Goal: Check status: Check status

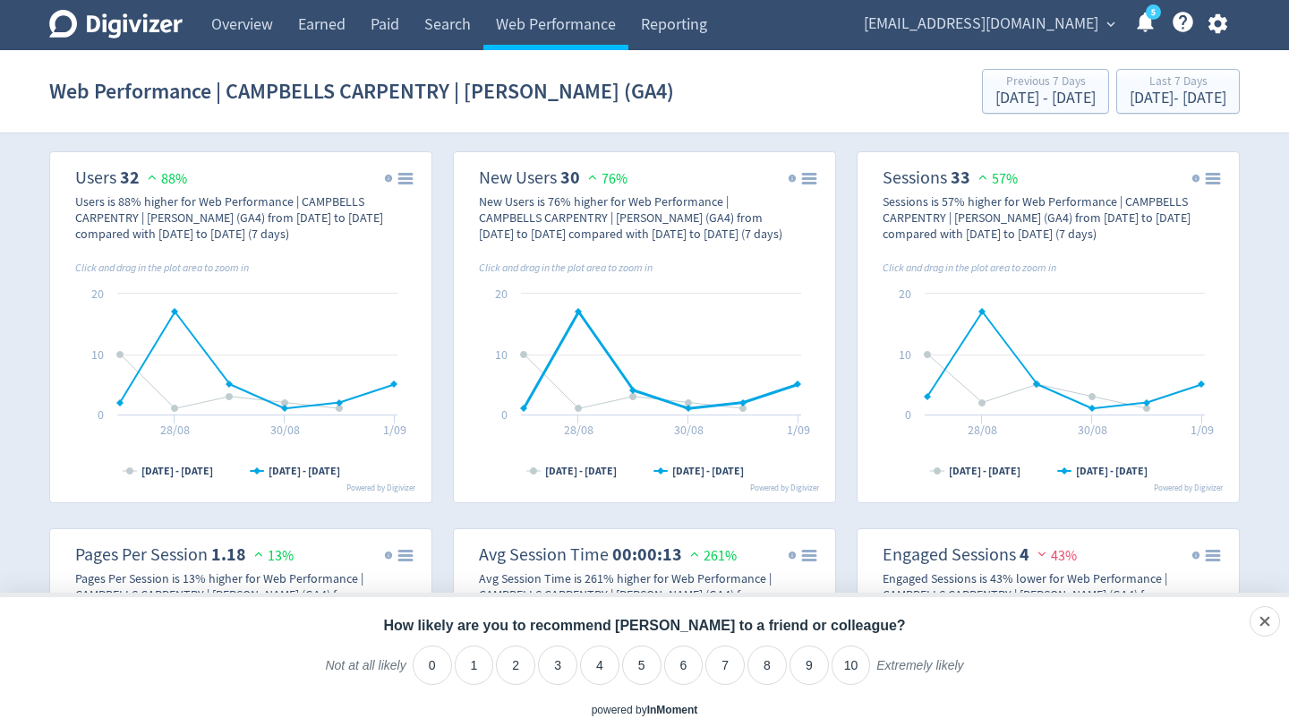
scroll to position [405, 0]
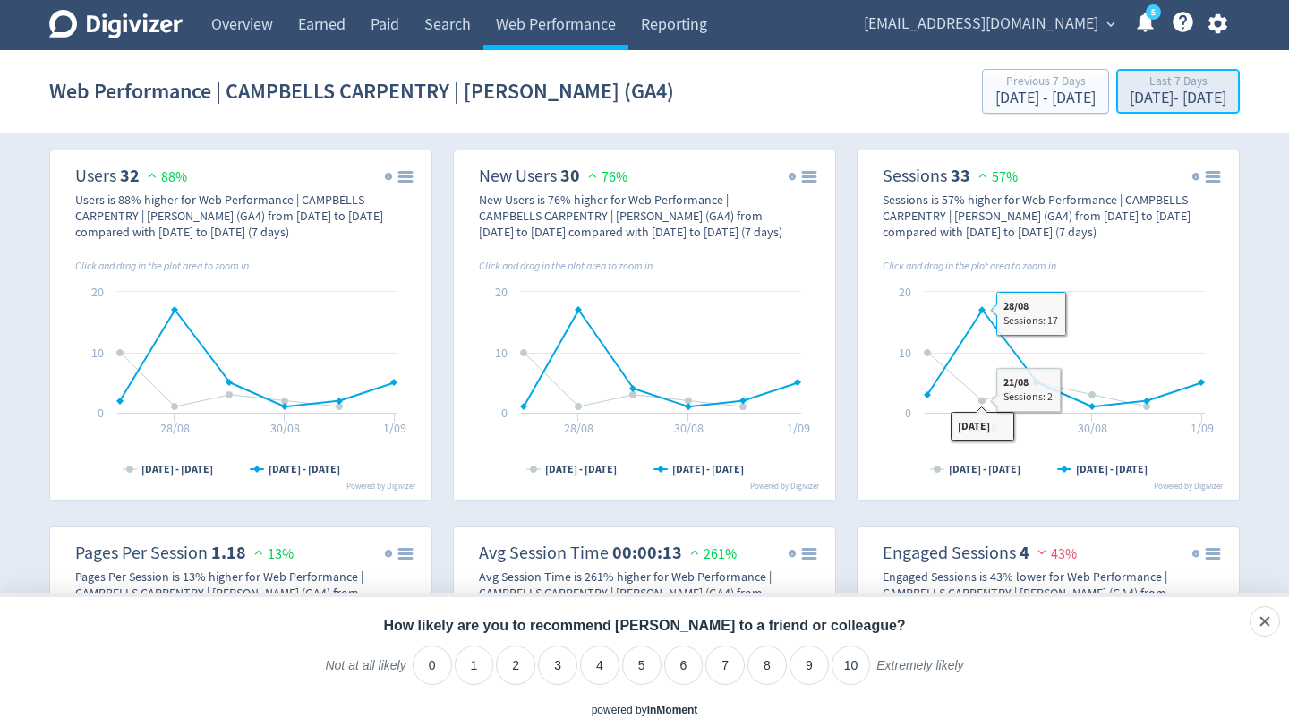
click at [1135, 95] on div "[DATE] - [DATE]" at bounding box center [1177, 98] width 97 height 16
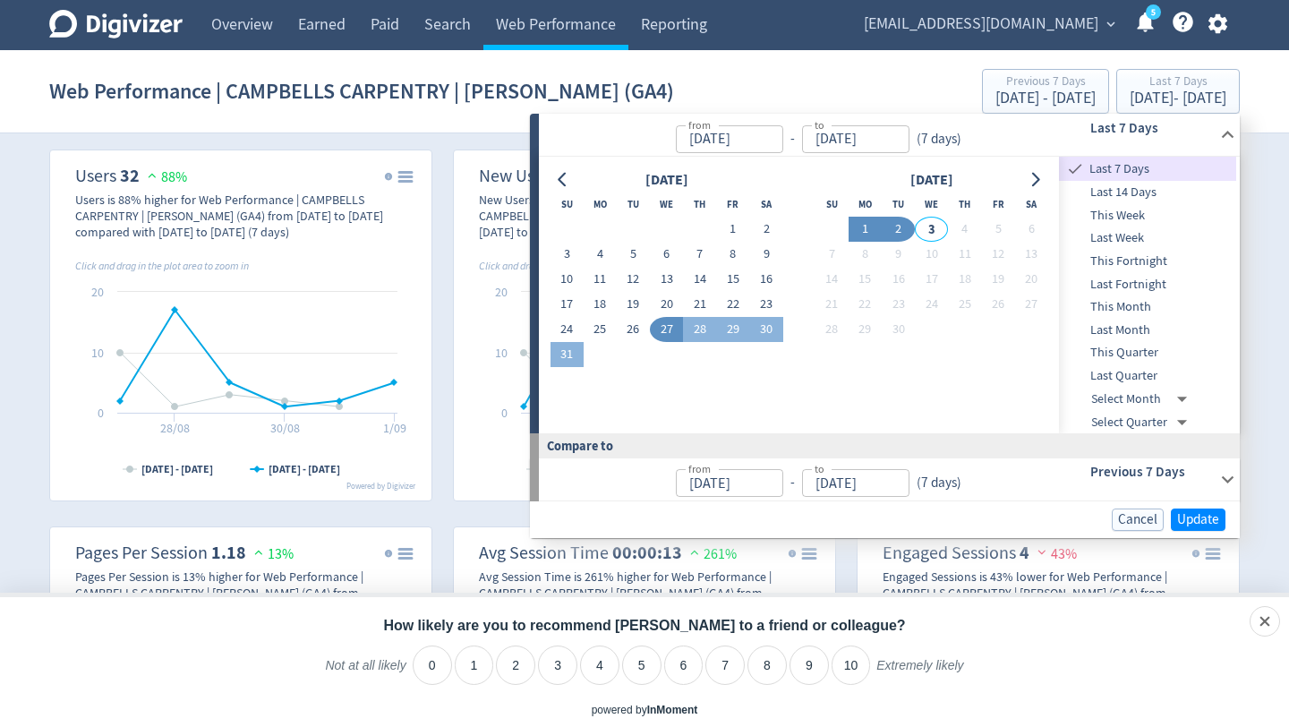
click at [857, 227] on button "1" at bounding box center [864, 229] width 33 height 25
type input "[DATE]"
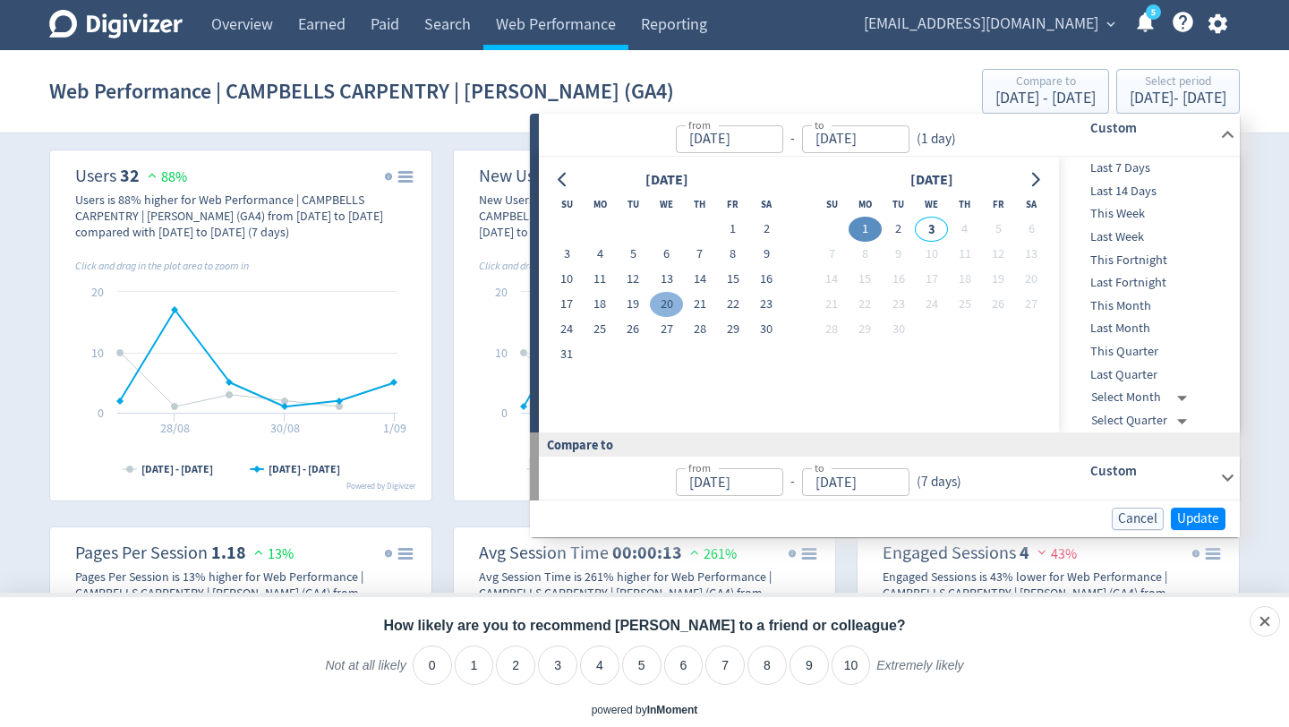
click at [662, 309] on button "20" at bounding box center [666, 304] width 33 height 25
type input "[DATE]"
click at [896, 229] on button "2" at bounding box center [897, 229] width 33 height 25
type input "[DATE]"
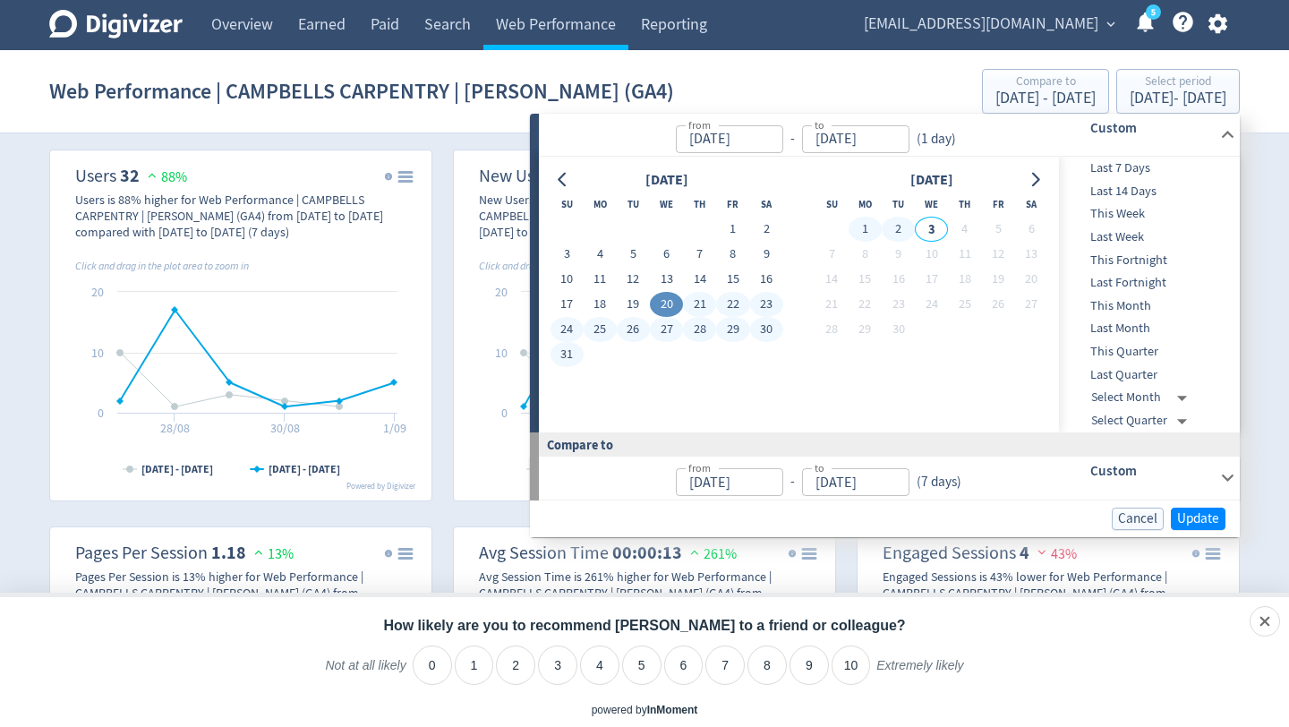
type input "[DATE]"
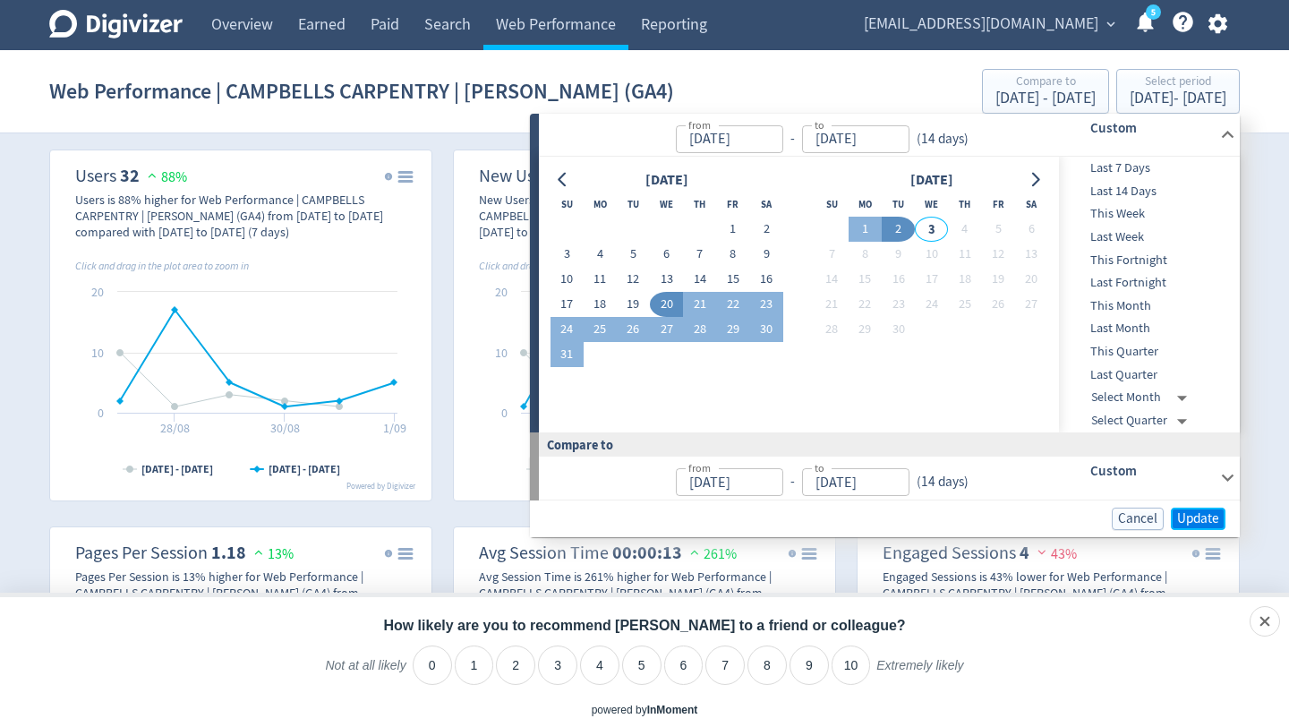
click at [1204, 512] on span "Update" at bounding box center [1198, 518] width 42 height 13
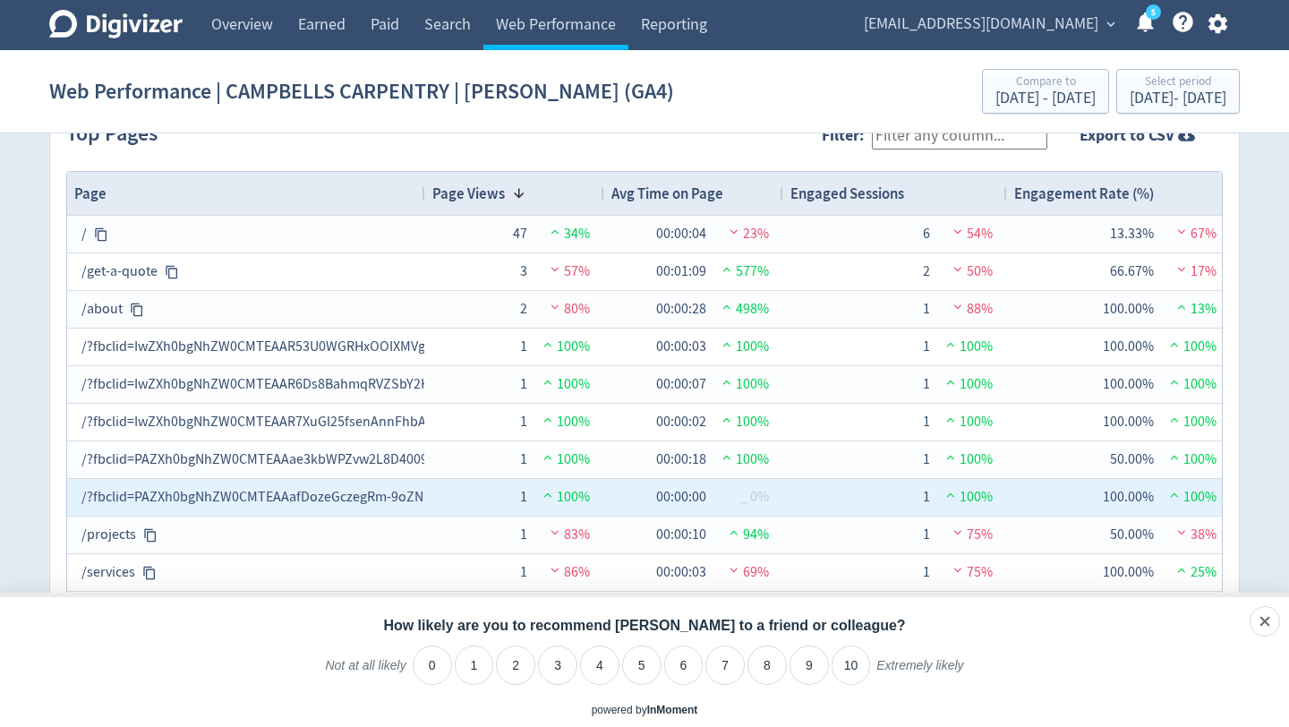
scroll to position [1881, 0]
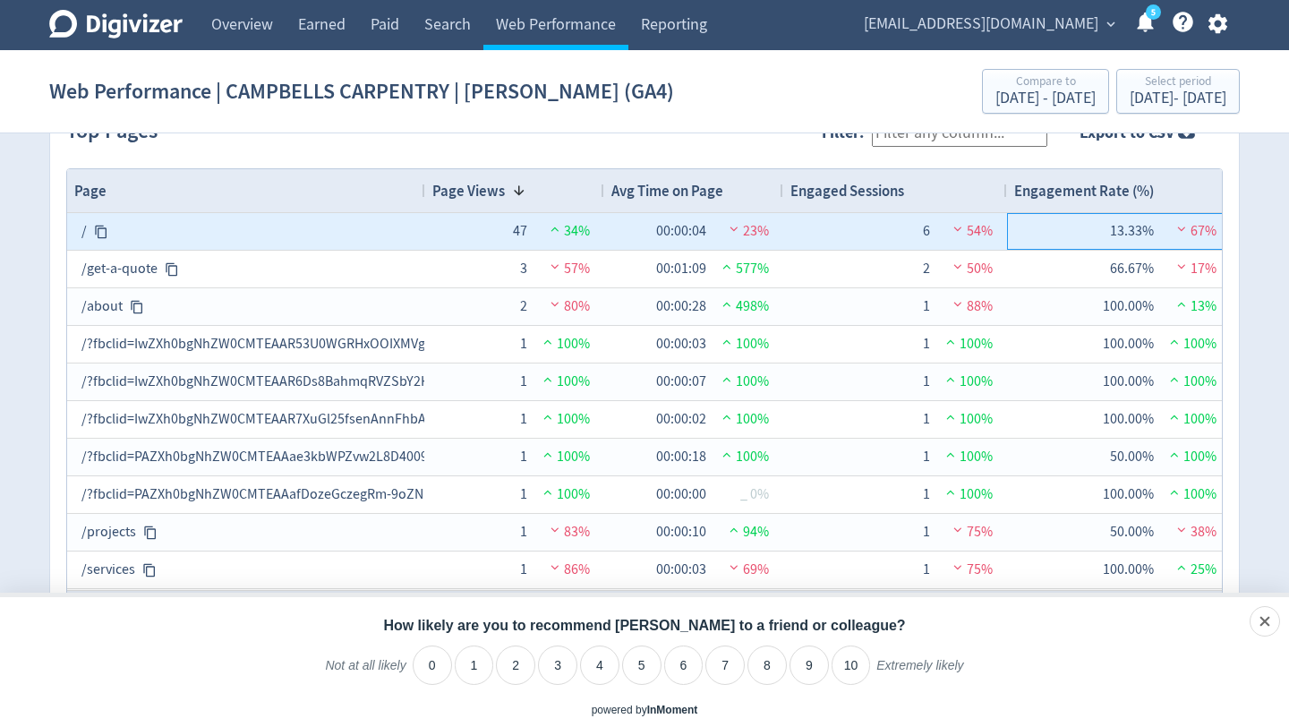
click at [1138, 228] on div "13.33%" at bounding box center [1131, 231] width 45 height 35
click at [764, 229] on span "23%" at bounding box center [747, 231] width 44 height 18
click at [728, 227] on img at bounding box center [734, 228] width 18 height 13
click at [727, 228] on img at bounding box center [734, 228] width 18 height 13
click at [928, 231] on div "6" at bounding box center [907, 231] width 45 height 35
